Goal: Transaction & Acquisition: Book appointment/travel/reservation

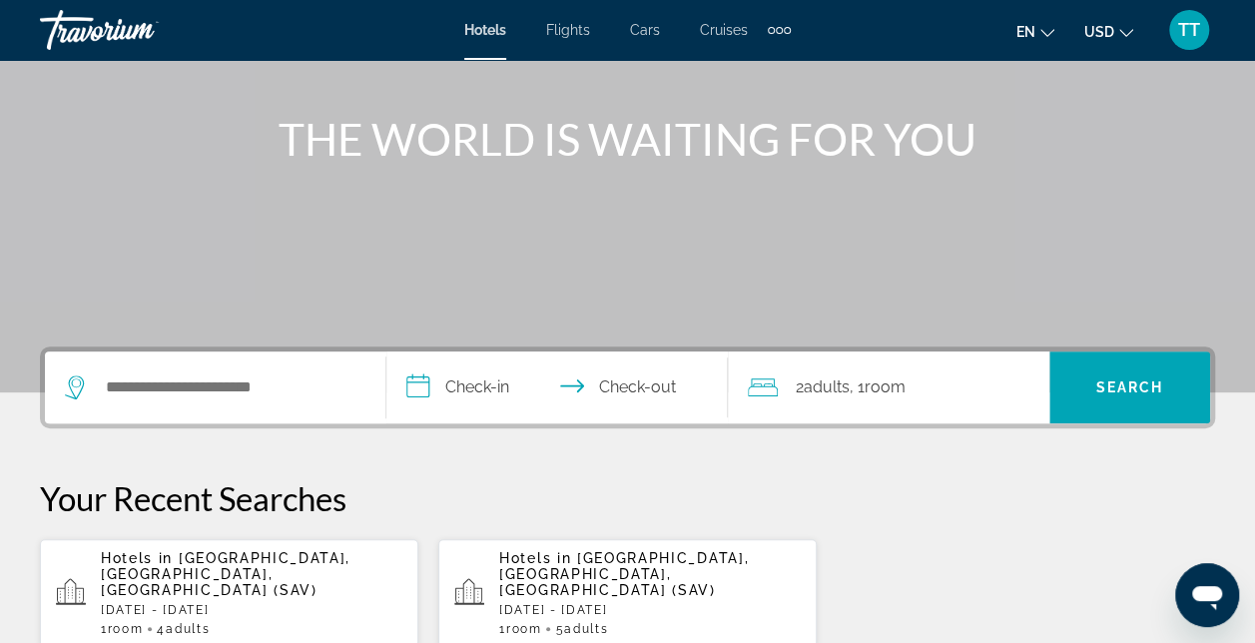
scroll to position [208, 0]
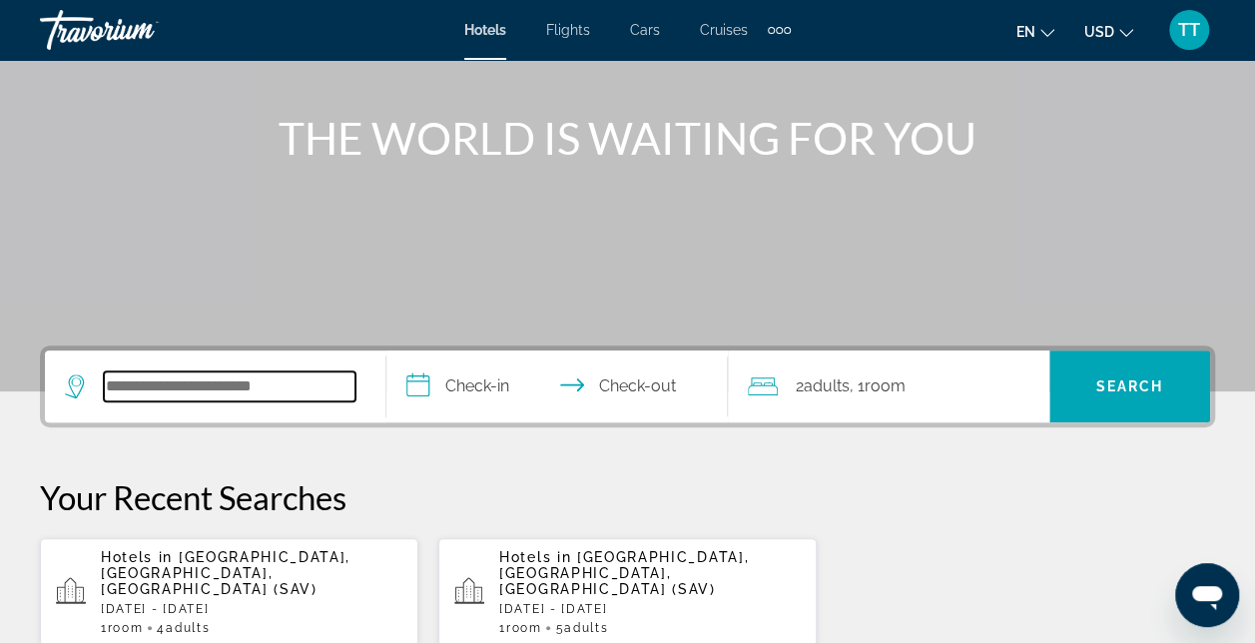
click at [241, 396] on input "Search widget" at bounding box center [230, 386] width 252 height 30
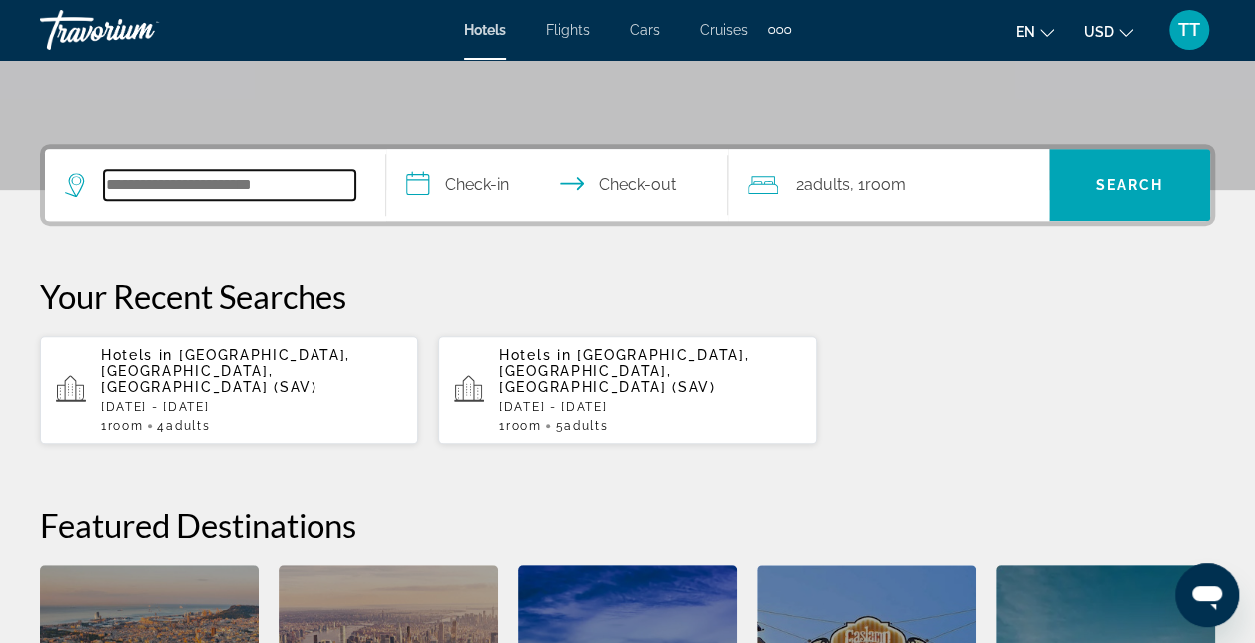
scroll to position [407, 0]
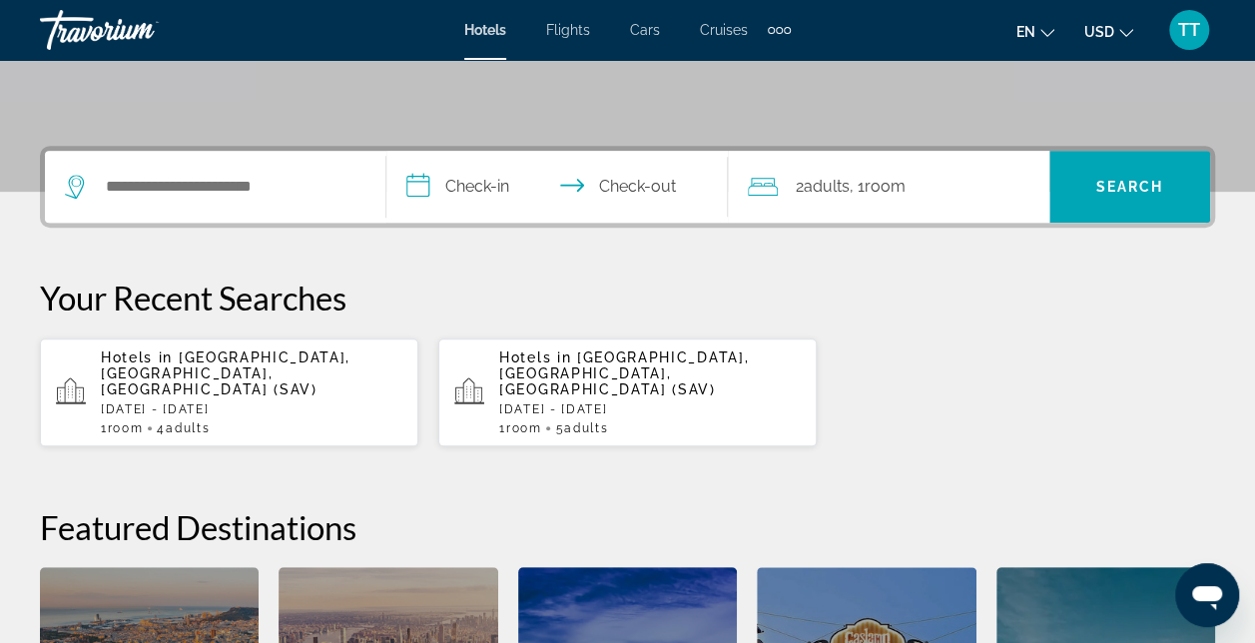
click at [172, 421] on span "4 Adult Adults" at bounding box center [183, 428] width 53 height 14
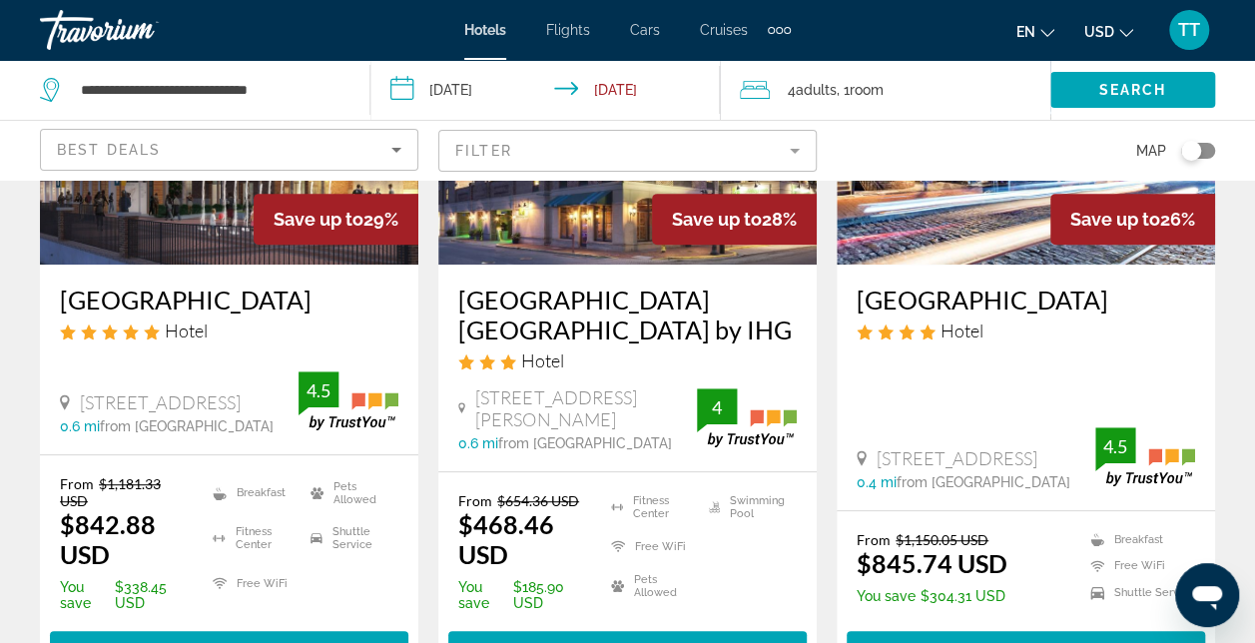
scroll to position [427, 0]
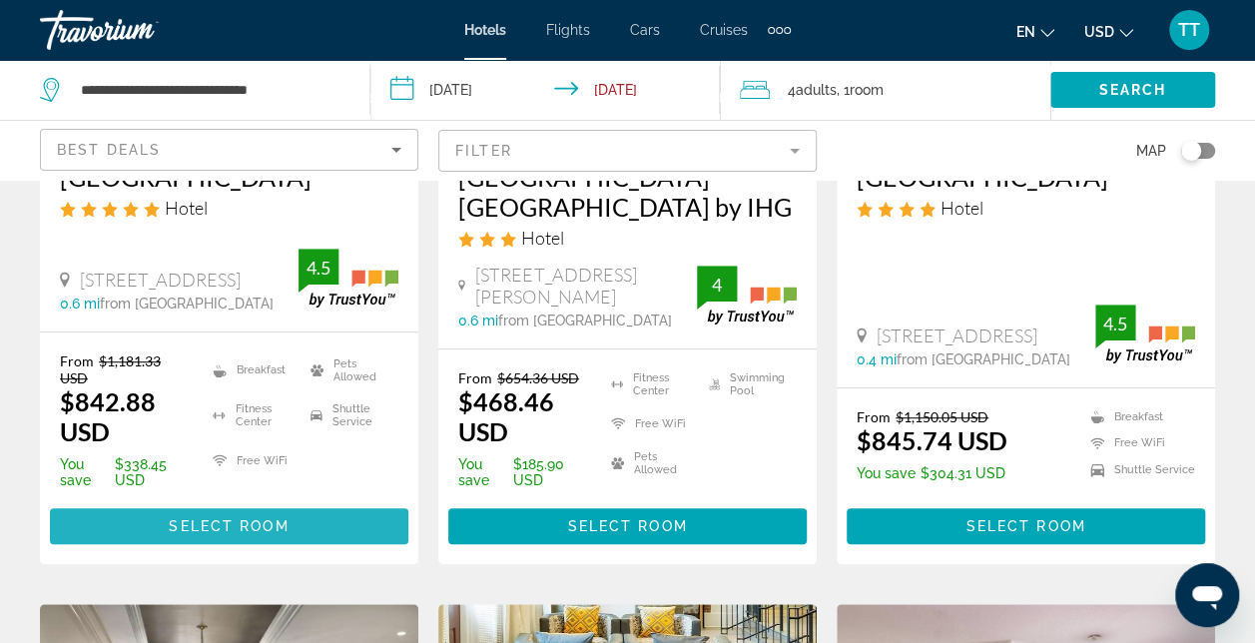
click at [234, 534] on span "Select Room" at bounding box center [229, 526] width 120 height 16
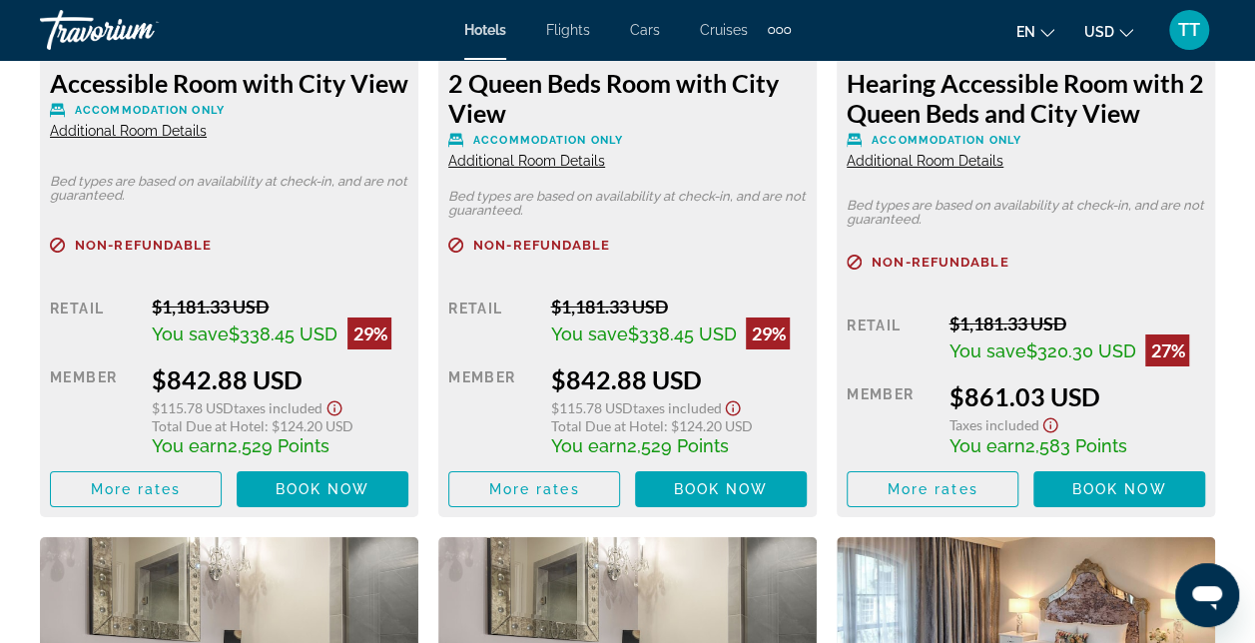
scroll to position [3370, 0]
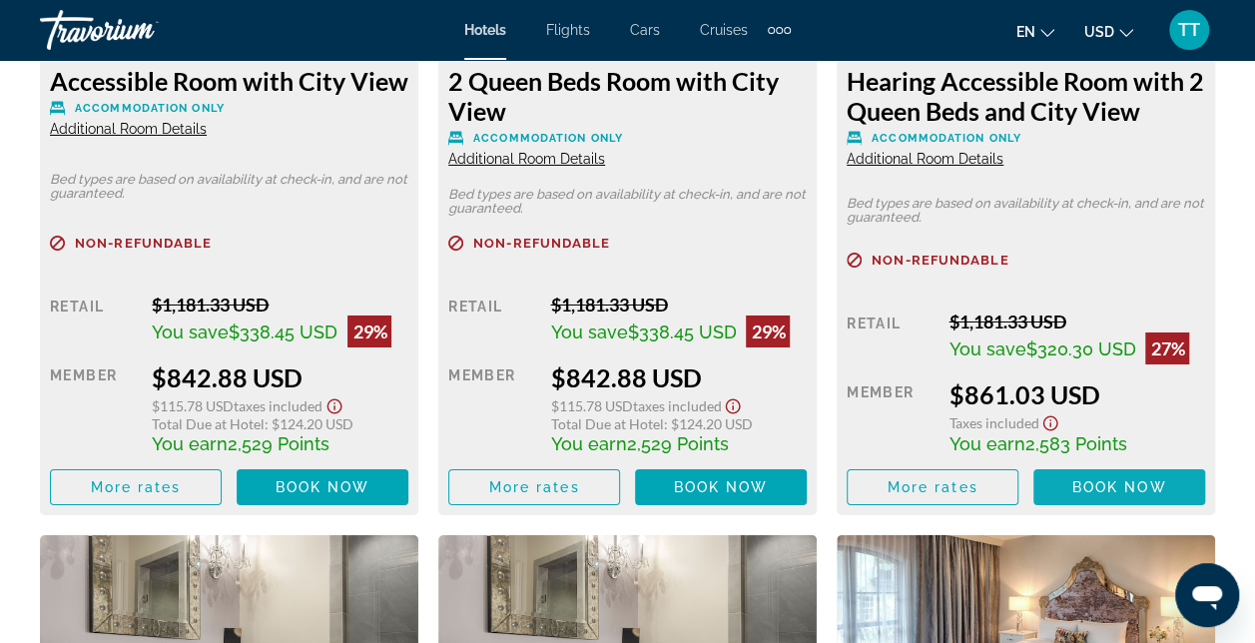
click at [1113, 494] on span "Book now" at bounding box center [1120, 487] width 95 height 16
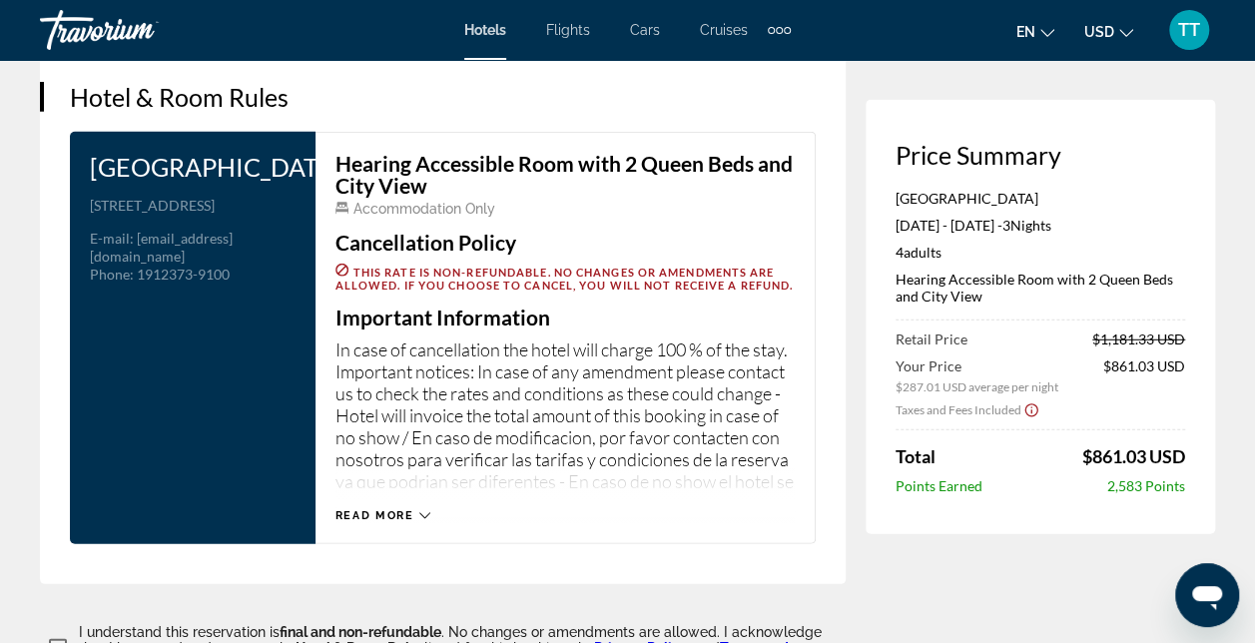
scroll to position [2591, 0]
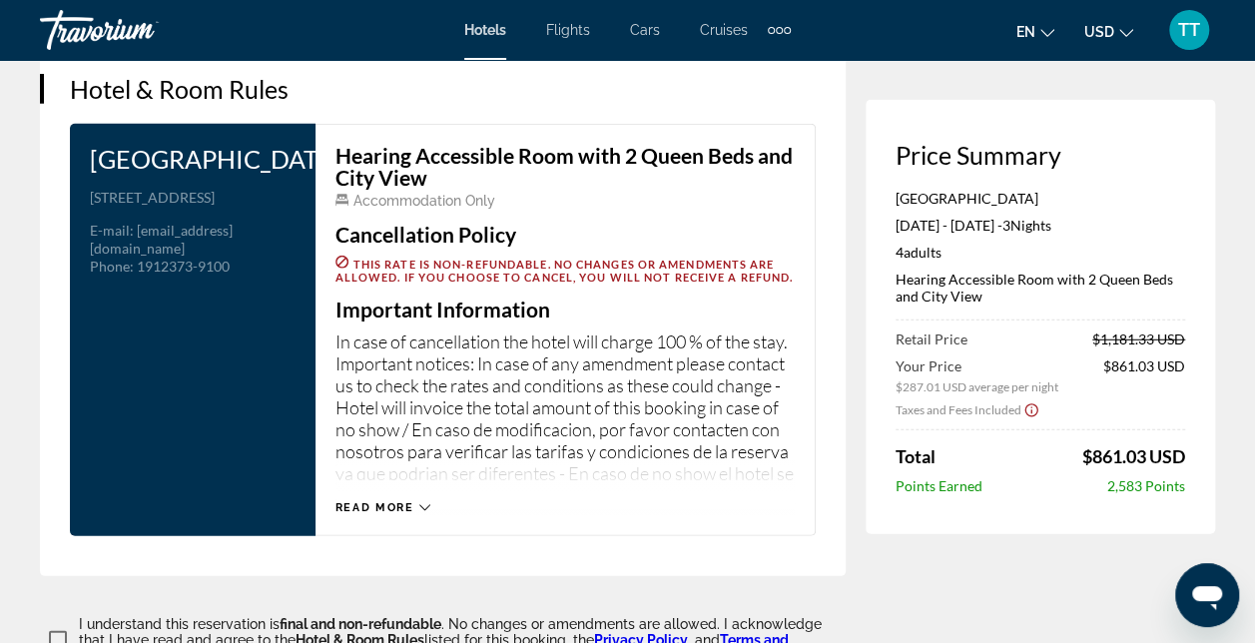
click at [415, 514] on div "Read more" at bounding box center [383, 507] width 95 height 13
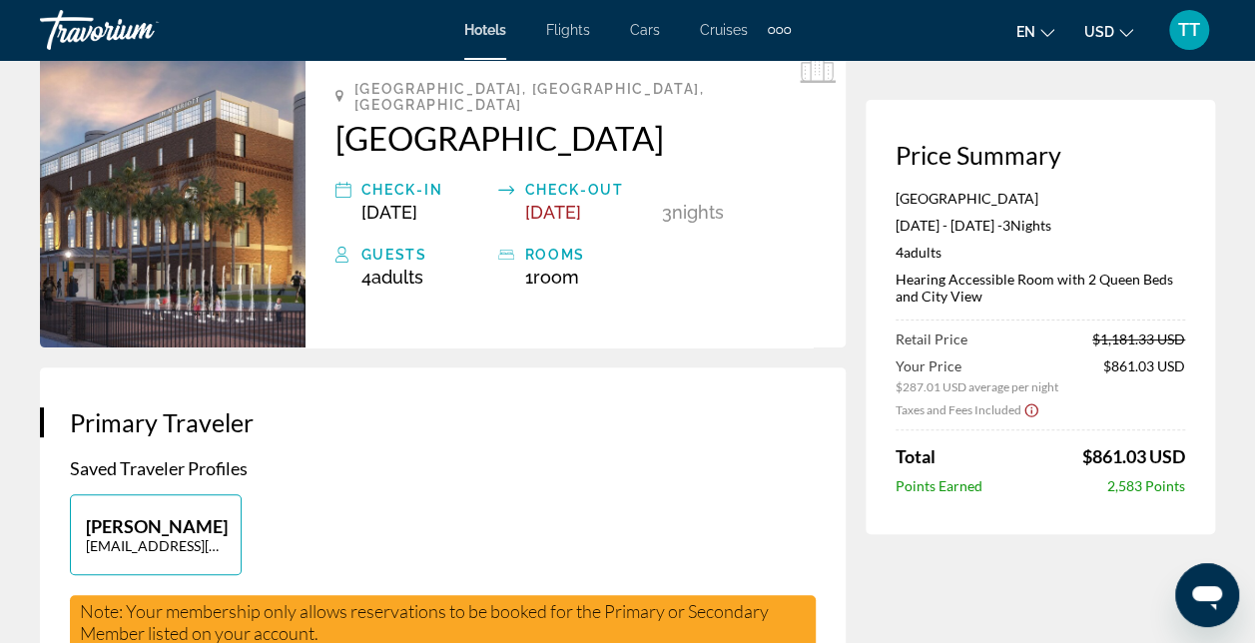
scroll to position [0, 0]
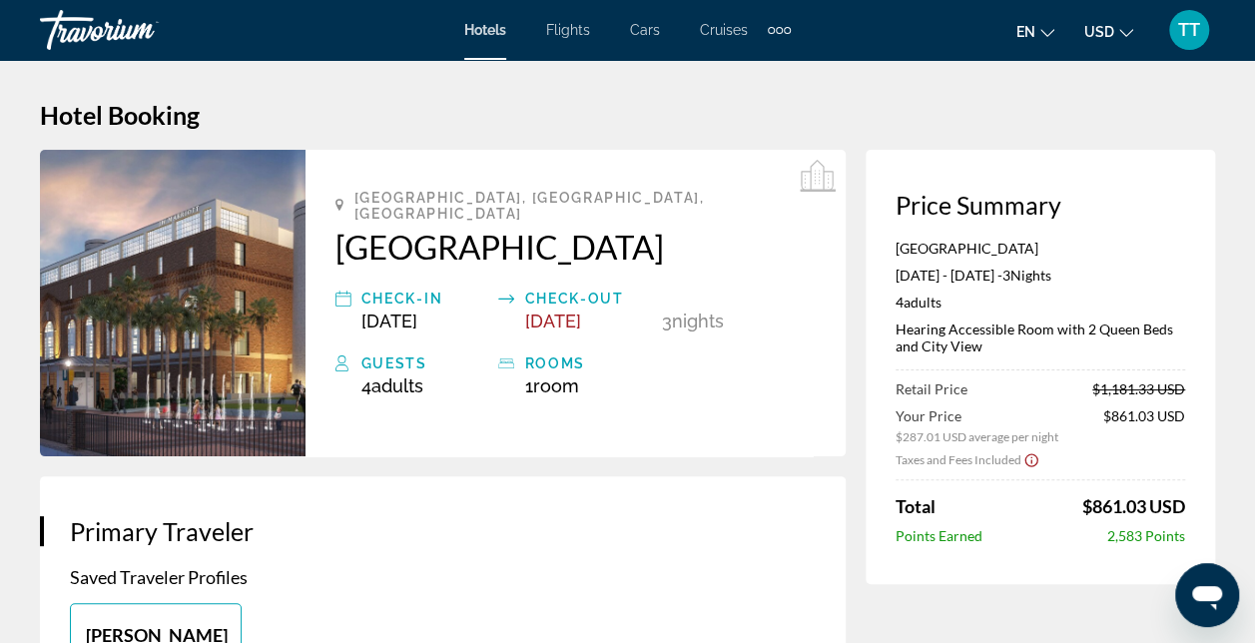
click at [1028, 461] on icon "Show Taxes and Fees disclaimer" at bounding box center [1032, 460] width 16 height 18
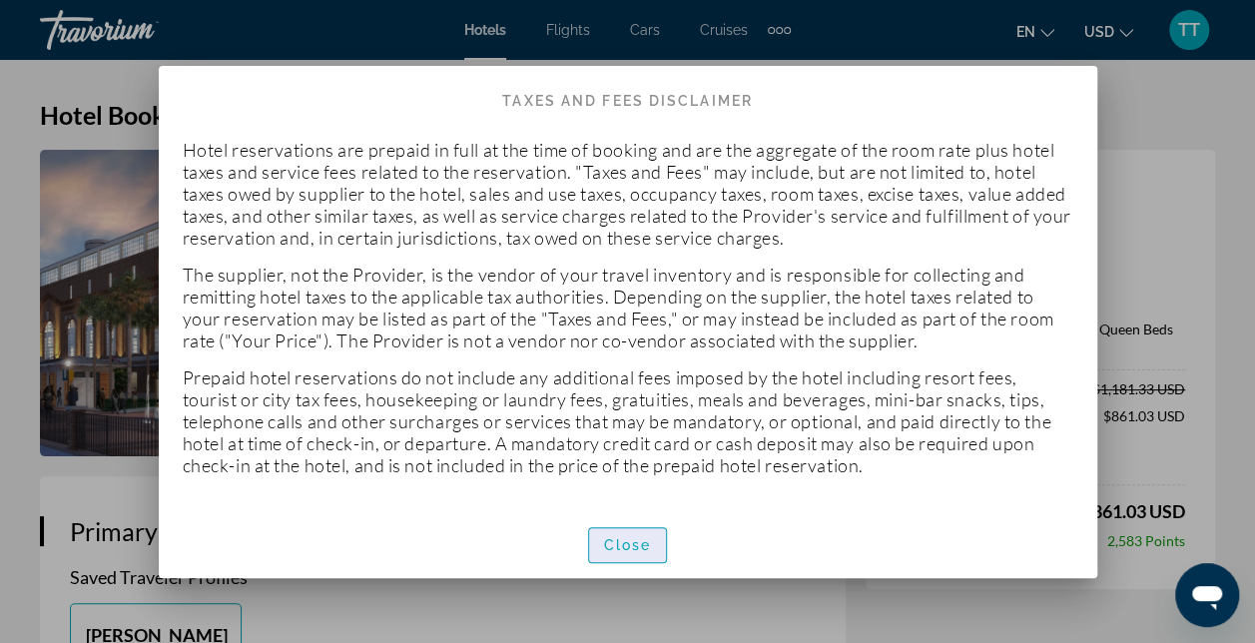
click at [617, 549] on span "Close" at bounding box center [628, 545] width 48 height 16
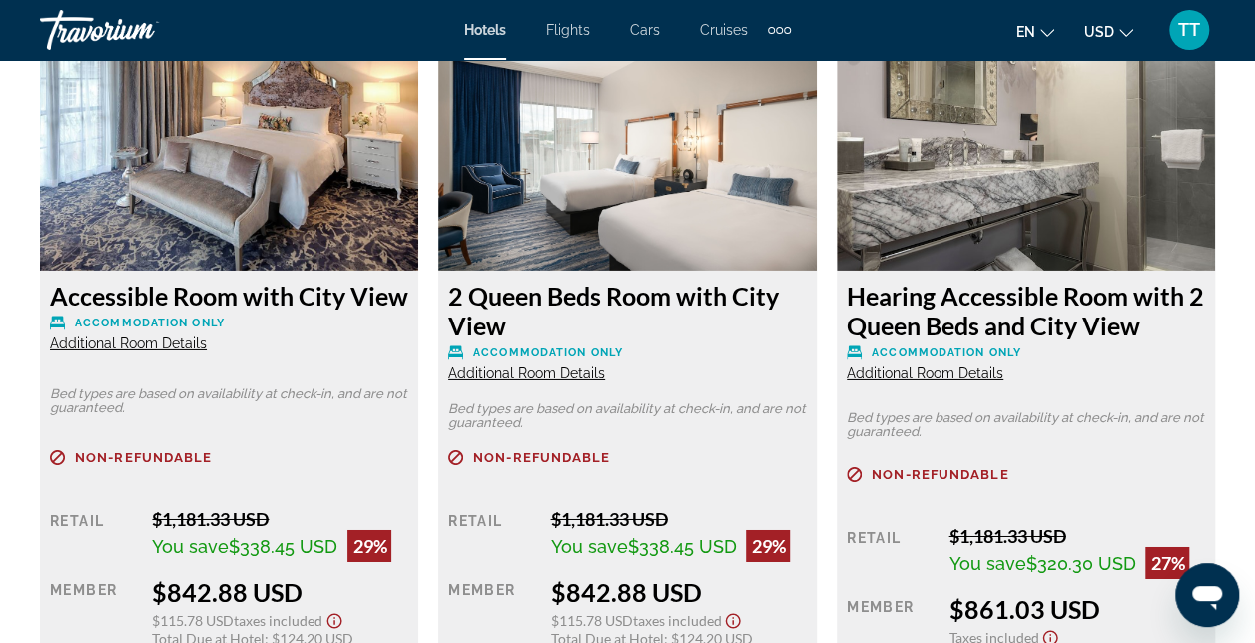
scroll to position [3331, 0]
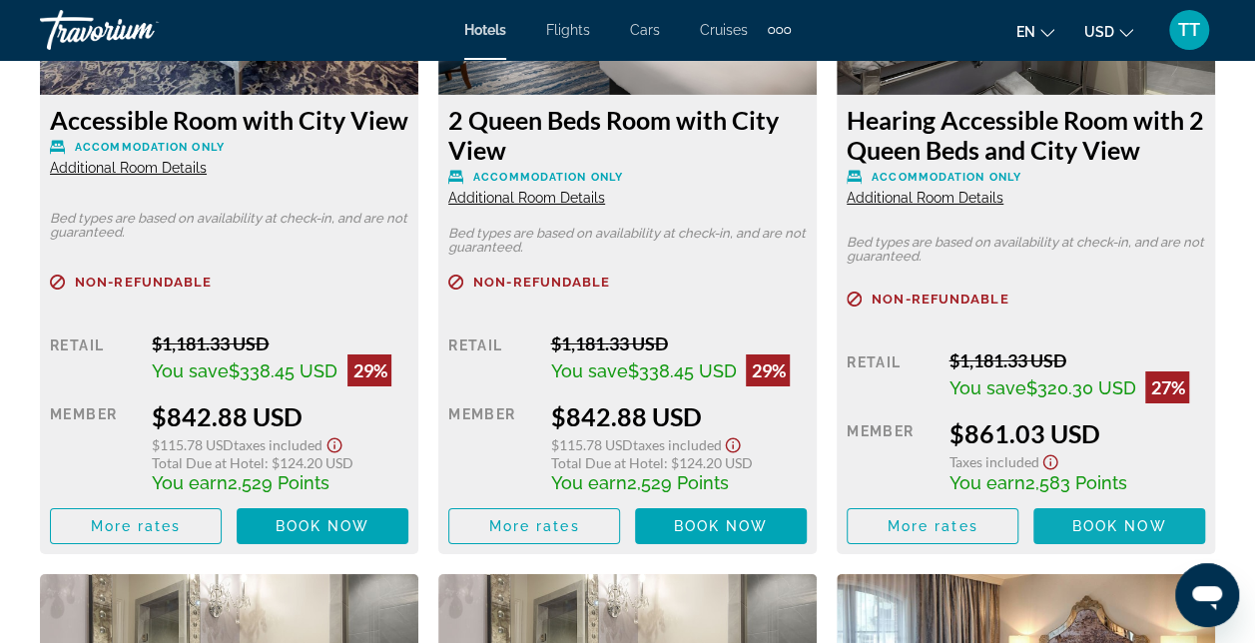
click at [1136, 528] on span "Book now" at bounding box center [1120, 526] width 95 height 16
click at [1136, 528] on div "Main content" at bounding box center [1120, 525] width 172 height 37
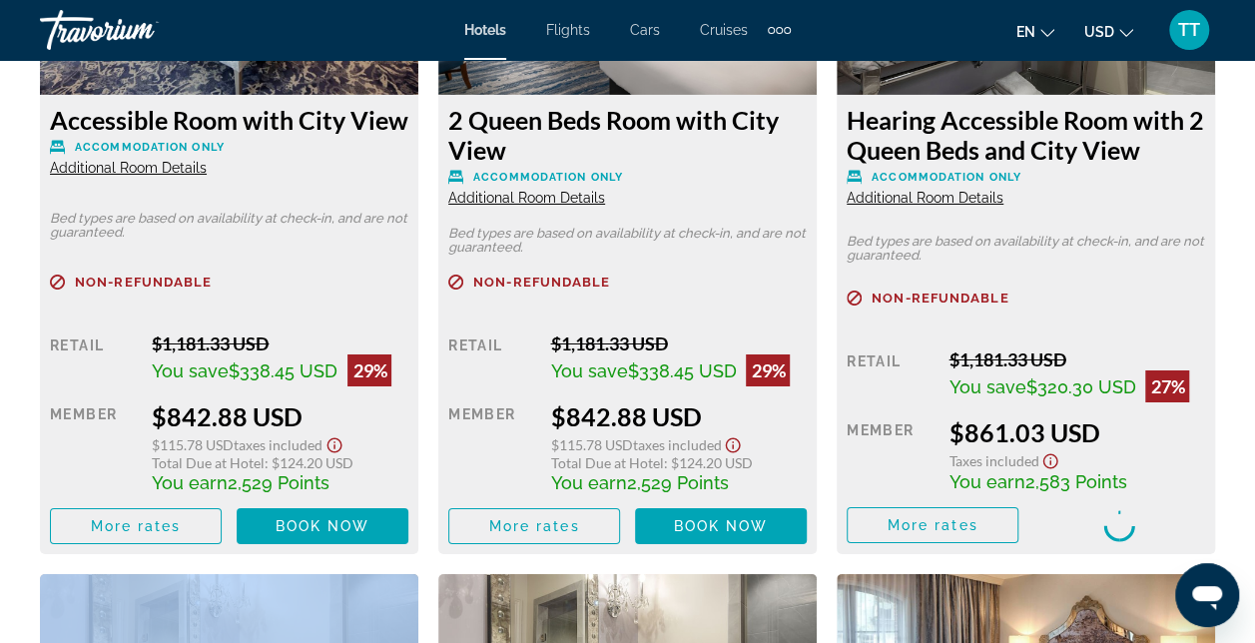
click at [1136, 528] on div "Main content" at bounding box center [1120, 525] width 172 height 37
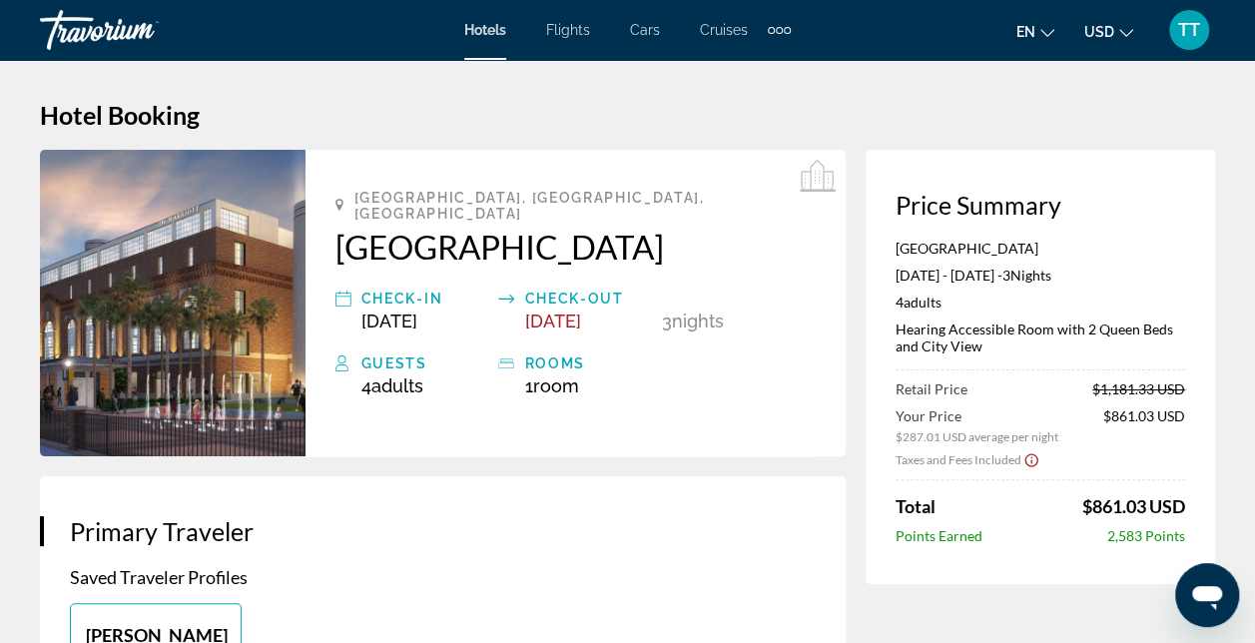
click at [1033, 459] on icon "Show Taxes and Fees disclaimer" at bounding box center [1032, 460] width 16 height 18
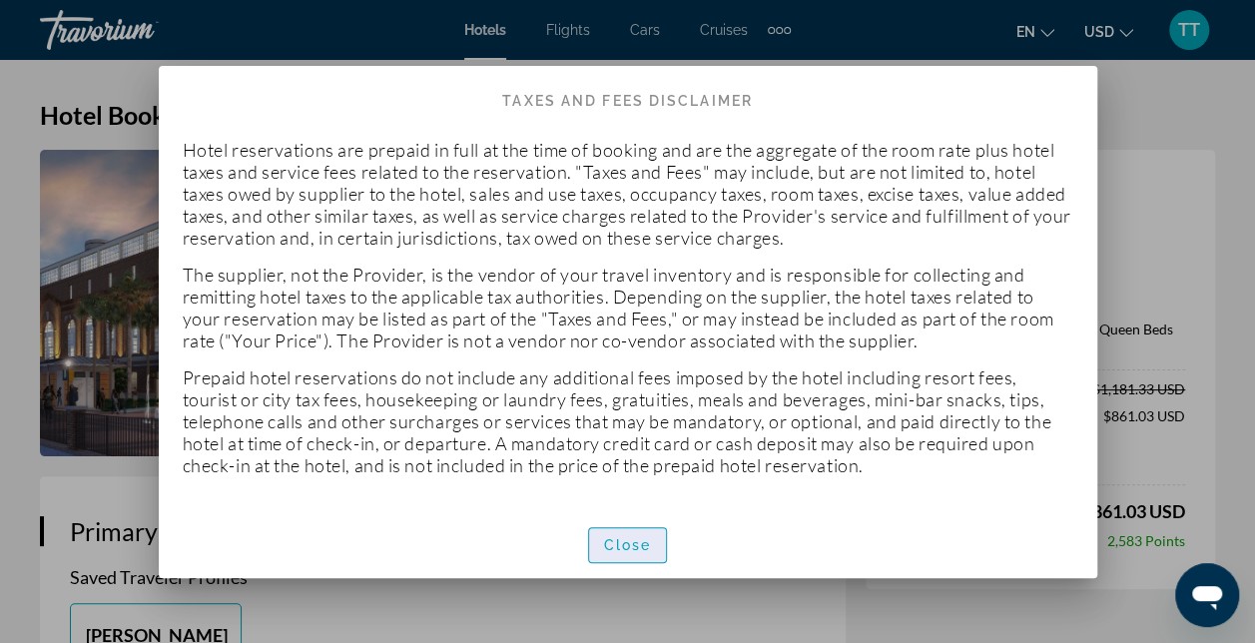
click at [619, 551] on span "Close" at bounding box center [628, 545] width 48 height 16
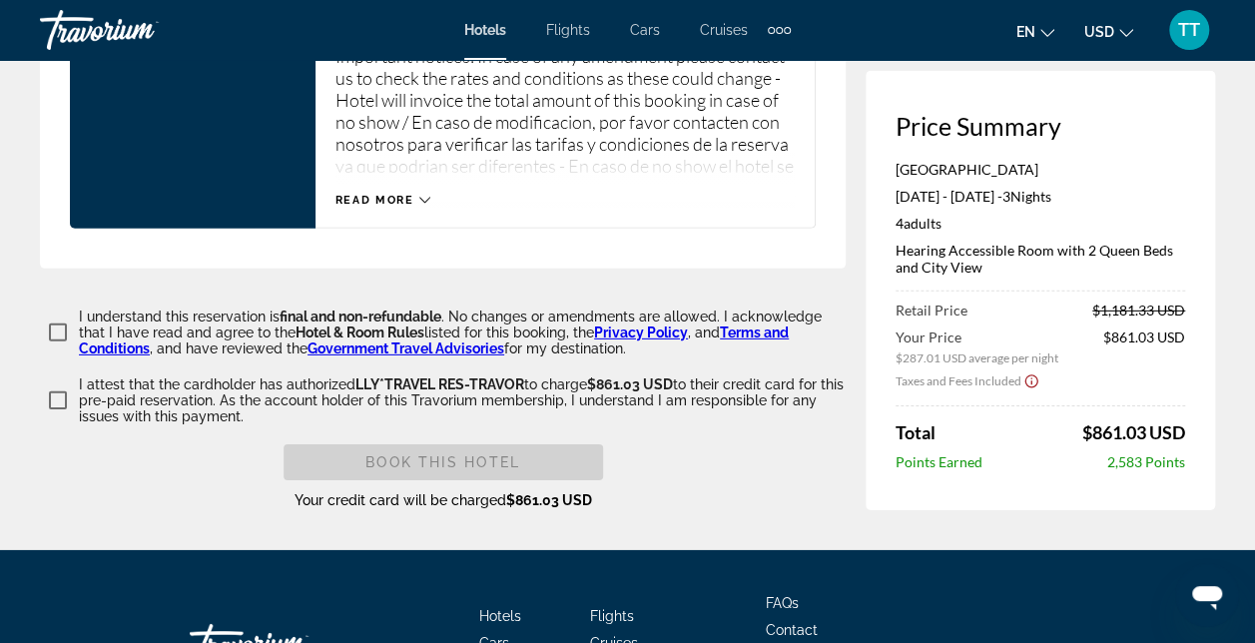
scroll to position [2899, 0]
drag, startPoint x: 393, startPoint y: 237, endPoint x: 409, endPoint y: 234, distance: 16.3
click at [409, 229] on div "Hearing Accessible Room with 2 Queen Beds and City View Accommodation Only Canc…" at bounding box center [566, 22] width 500 height 412
click at [417, 207] on div "Read more" at bounding box center [383, 200] width 95 height 13
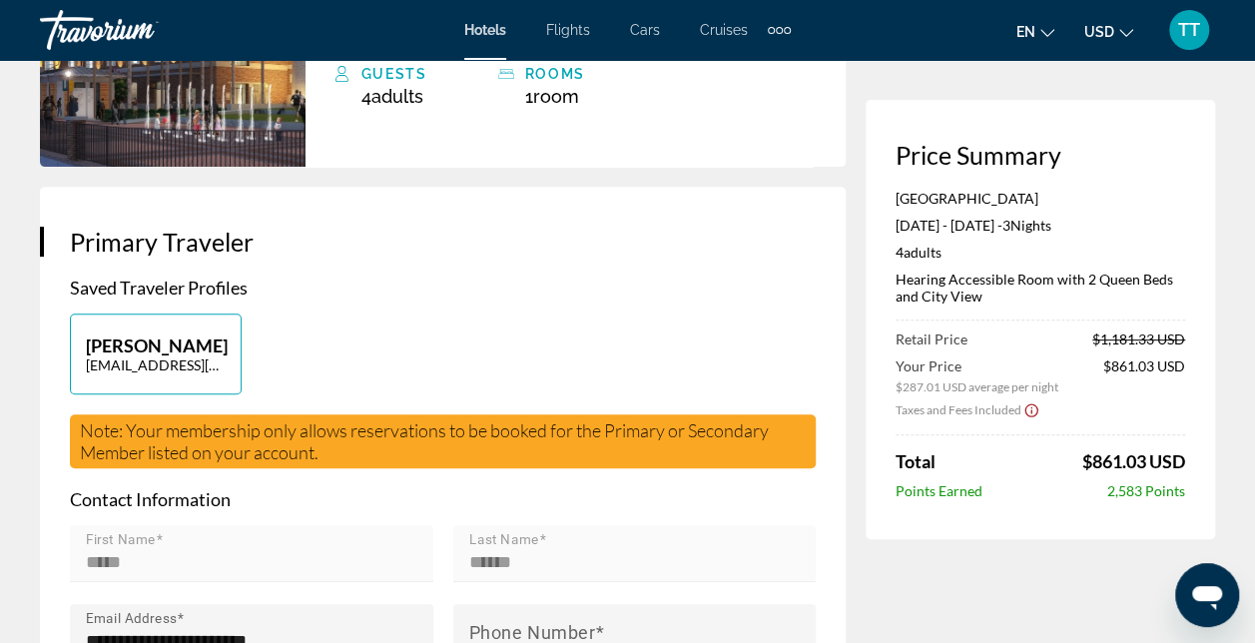
scroll to position [0, 0]
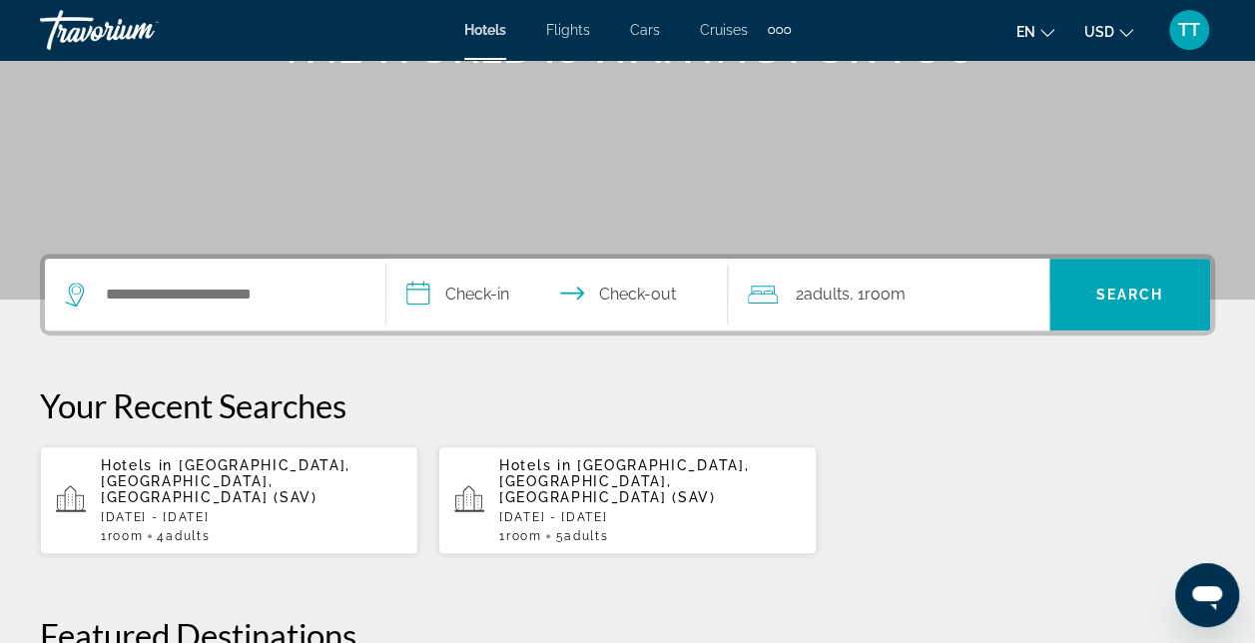
scroll to position [306, 0]
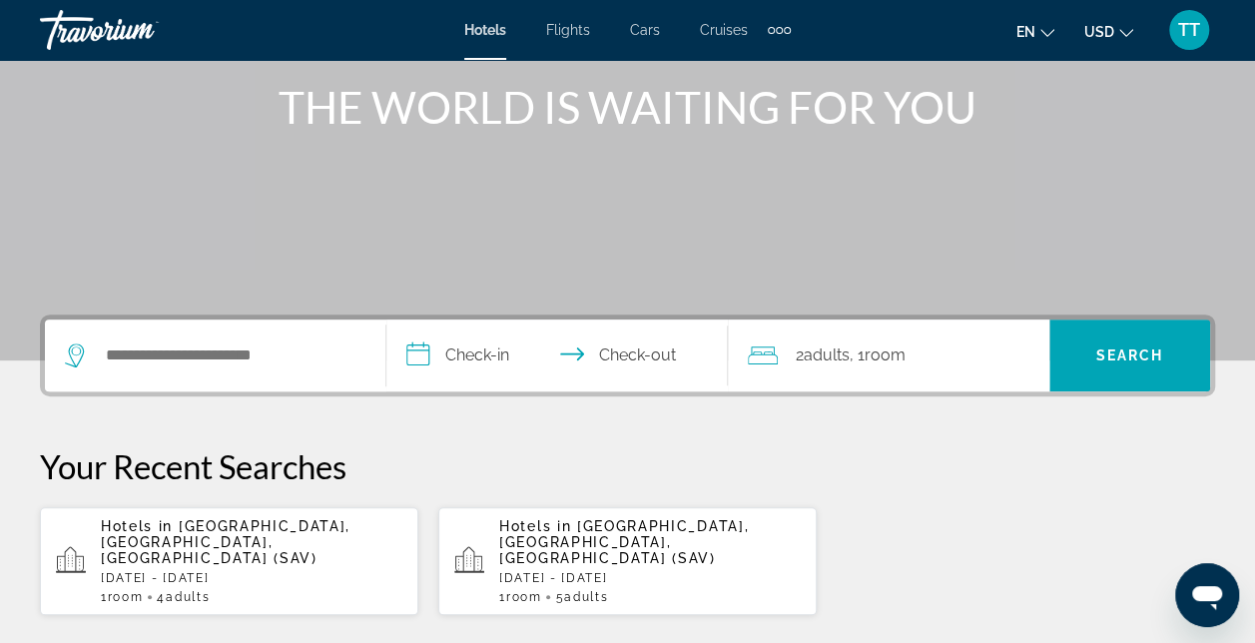
scroll to position [238, 0]
click at [196, 552] on div "Hotels in [GEOGRAPHIC_DATA], [GEOGRAPHIC_DATA], [GEOGRAPHIC_DATA] (SAV) [DATE] …" at bounding box center [252, 562] width 302 height 86
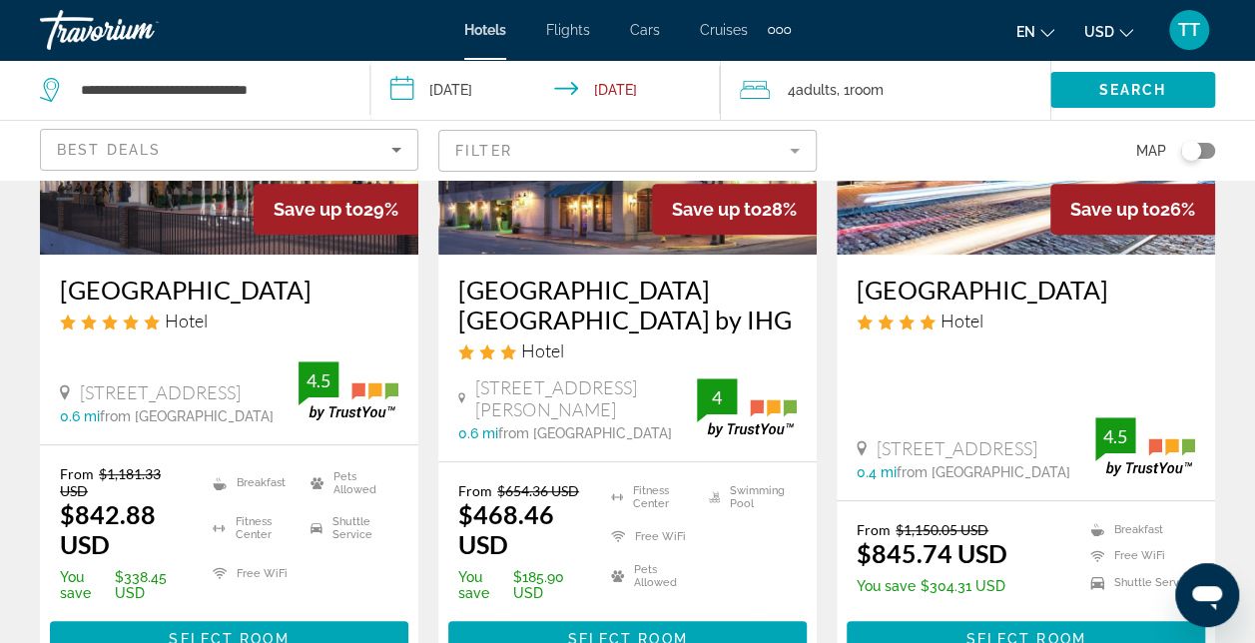
scroll to position [314, 0]
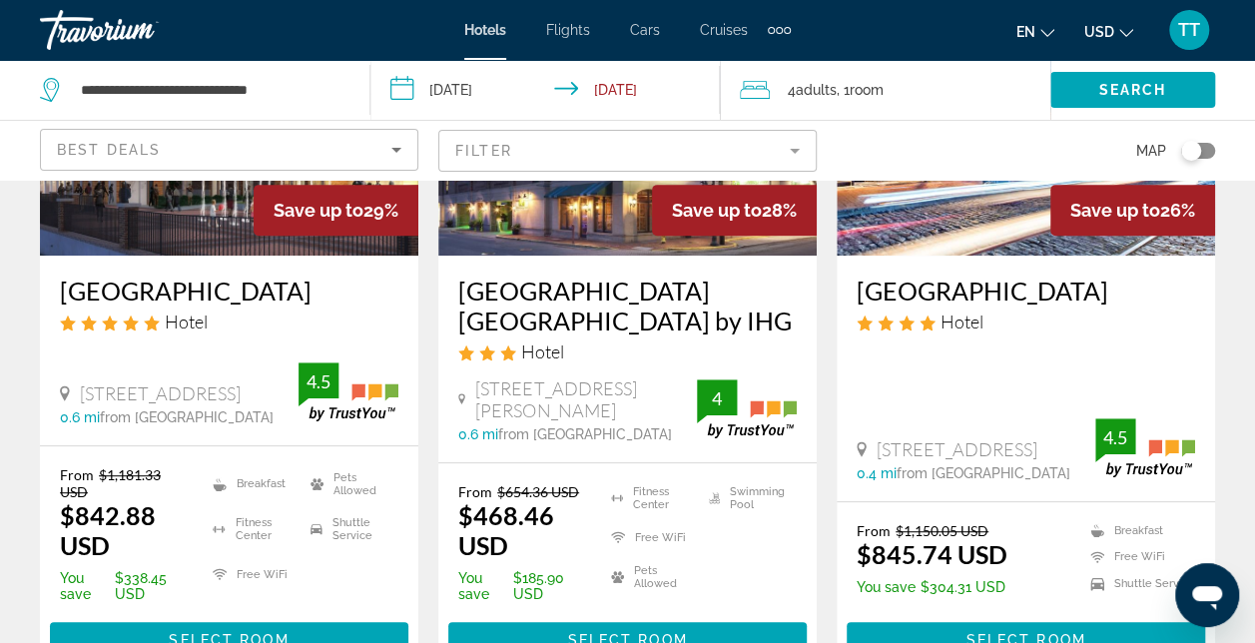
click at [224, 295] on h3 "JW Marriott Savannah Plant Riverside District" at bounding box center [229, 291] width 339 height 30
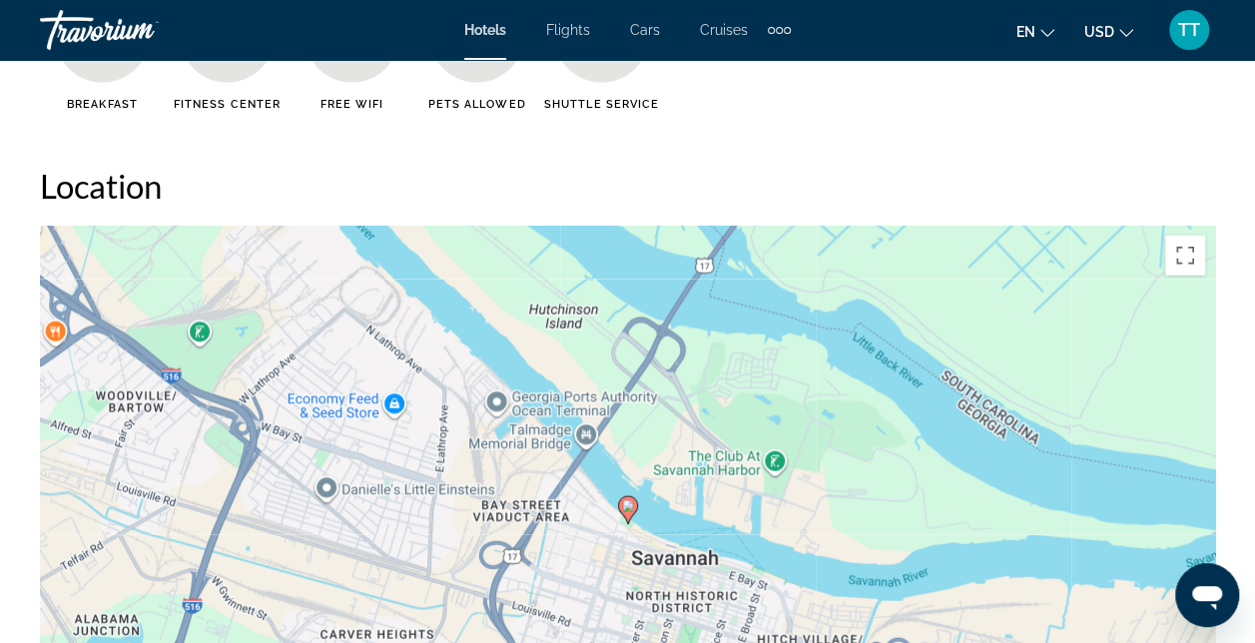
scroll to position [2131, 0]
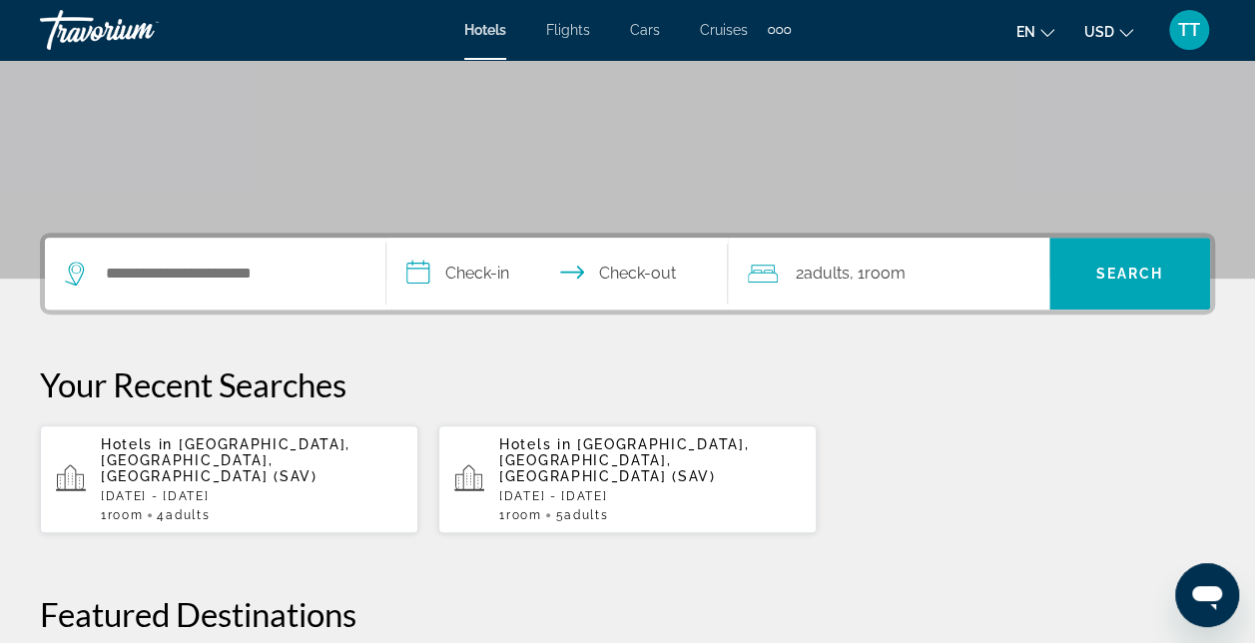
scroll to position [320, 0]
click at [212, 490] on p "[DATE] - [DATE]" at bounding box center [252, 497] width 302 height 14
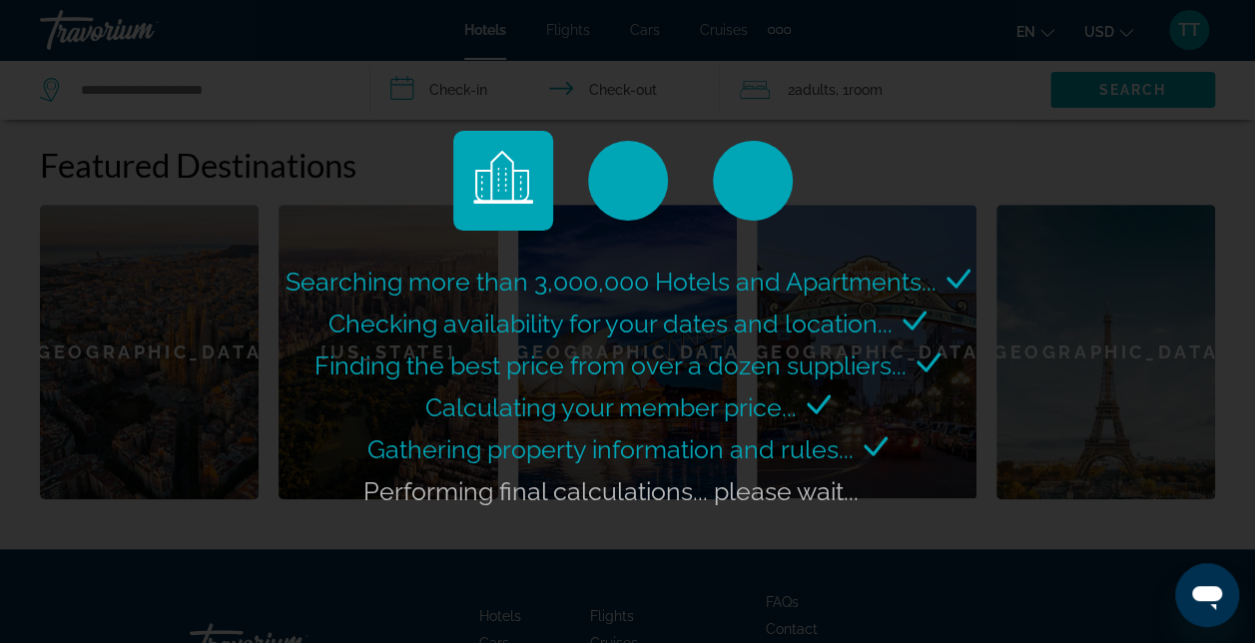
scroll to position [769, 0]
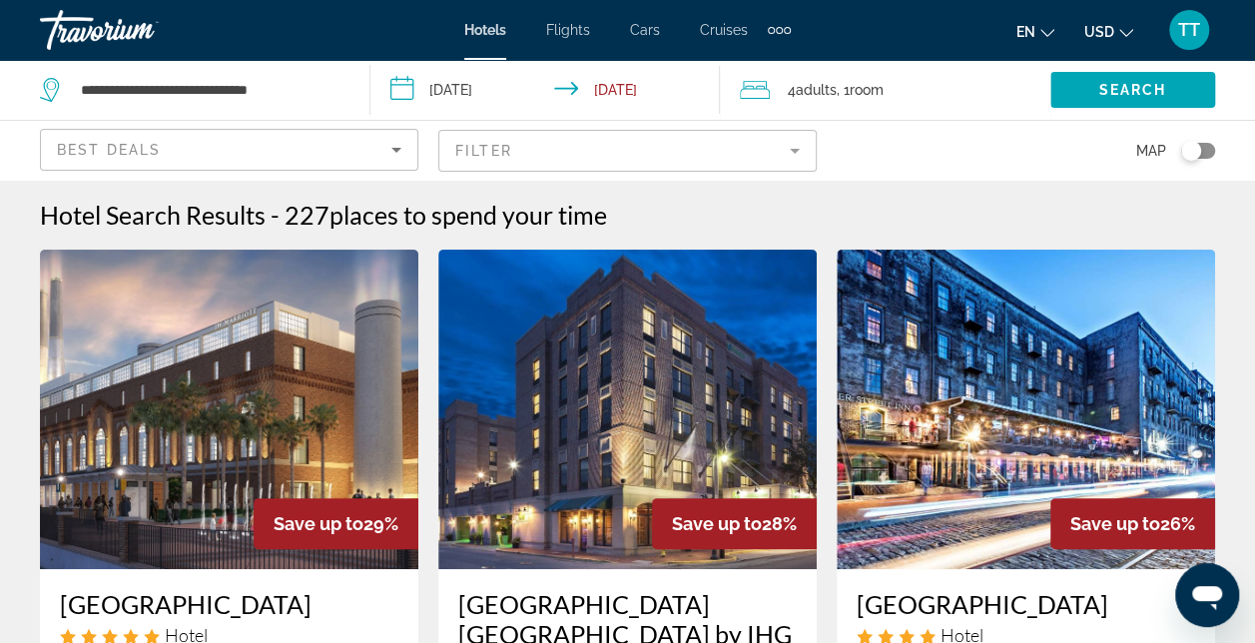
scroll to position [495, 0]
